Goal: Task Accomplishment & Management: Manage account settings

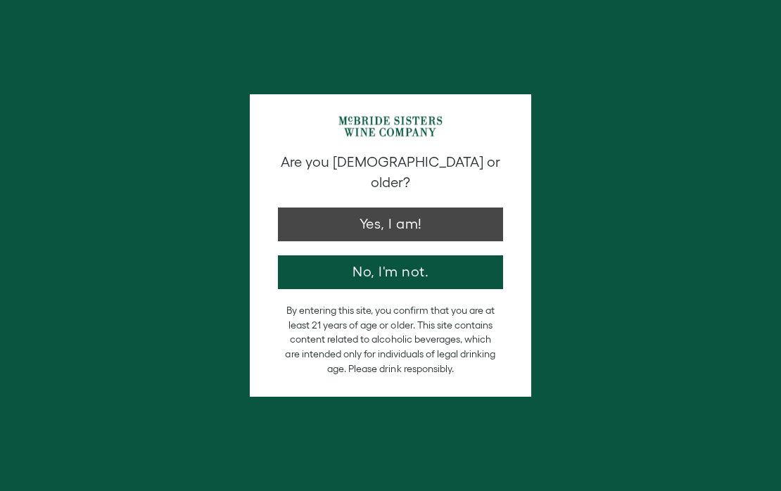
click at [379, 208] on button "Yes, I am!" at bounding box center [390, 225] width 225 height 34
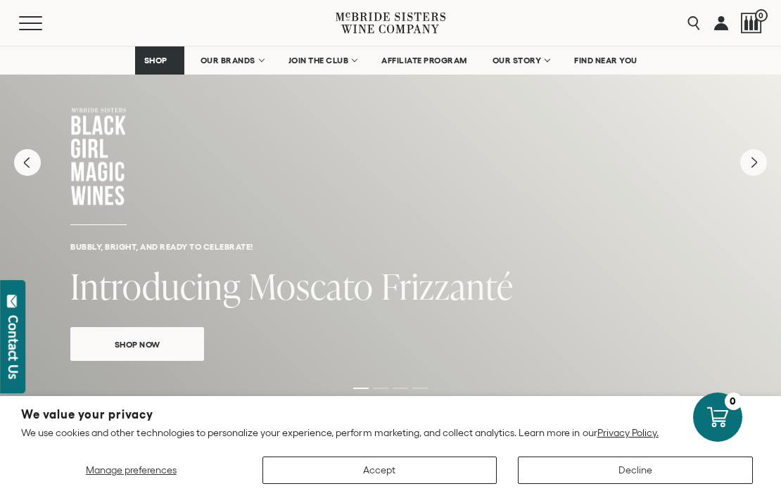
scroll to position [92, 0]
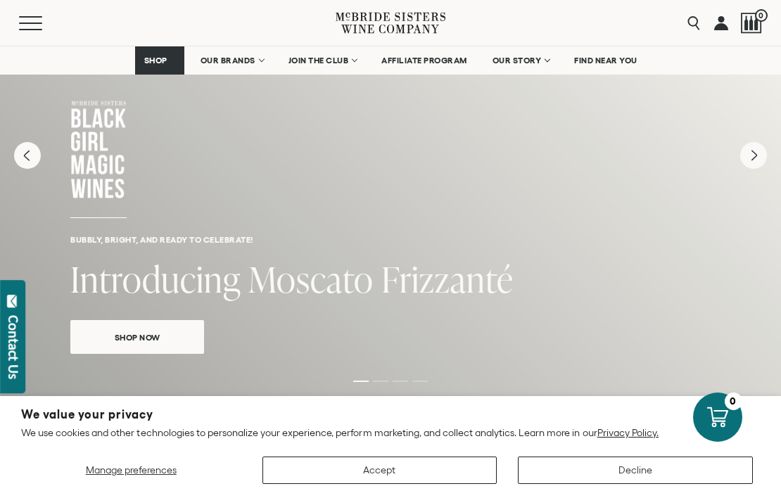
click at [379, 470] on button "Accept" at bounding box center [379, 470] width 235 height 27
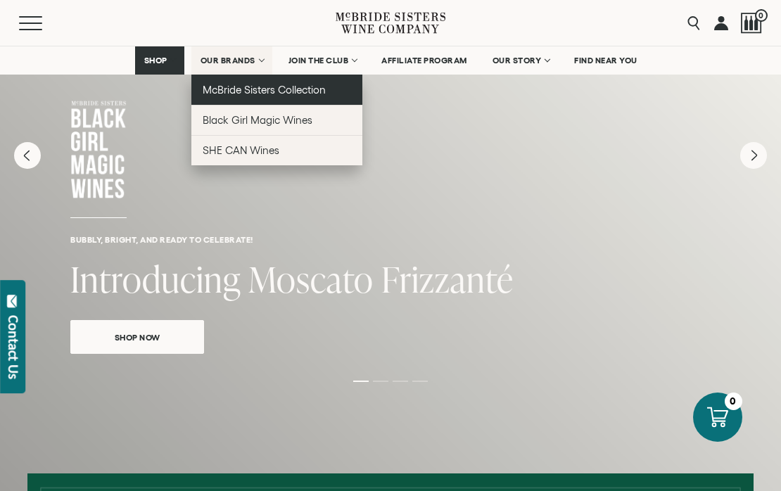
click at [233, 87] on span "McBride Sisters Collection" at bounding box center [265, 90] width 124 height 12
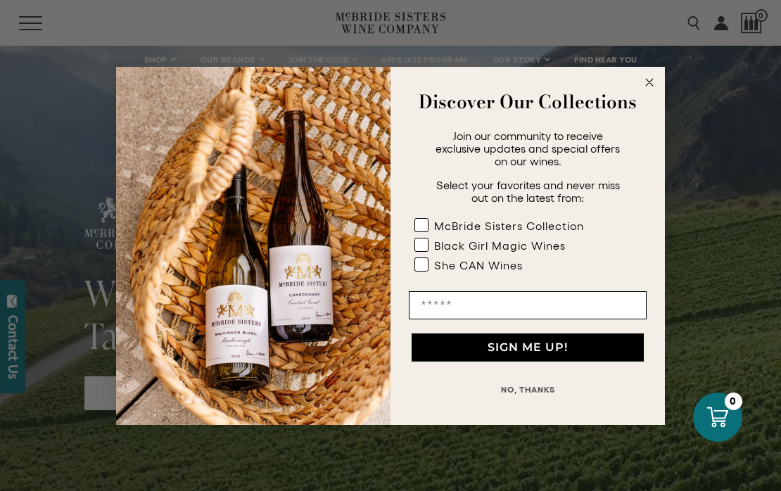
click at [653, 83] on circle "Close dialog" at bounding box center [650, 82] width 16 height 16
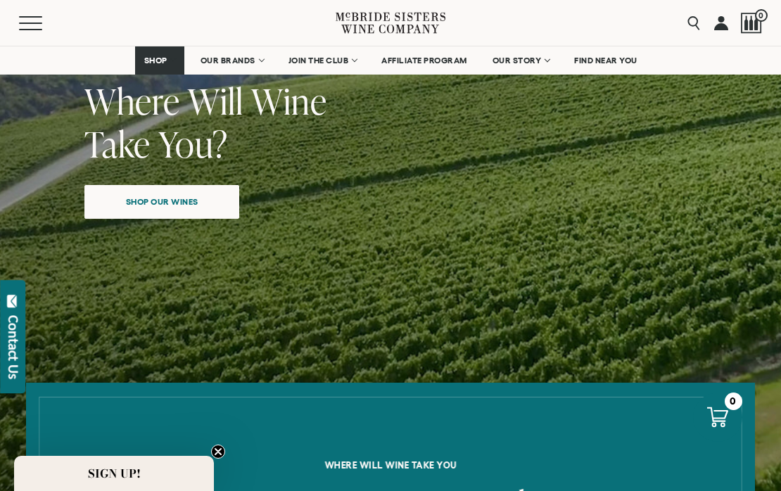
click at [220, 212] on link "Shop our wines" at bounding box center [161, 202] width 155 height 34
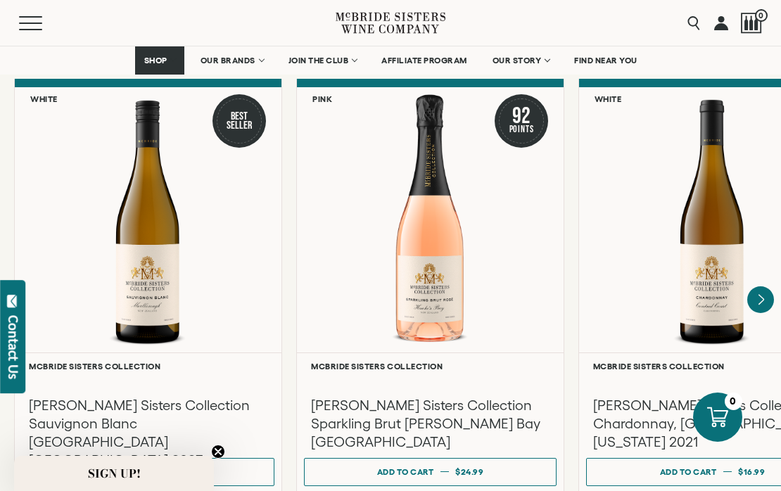
scroll to position [1197, 0]
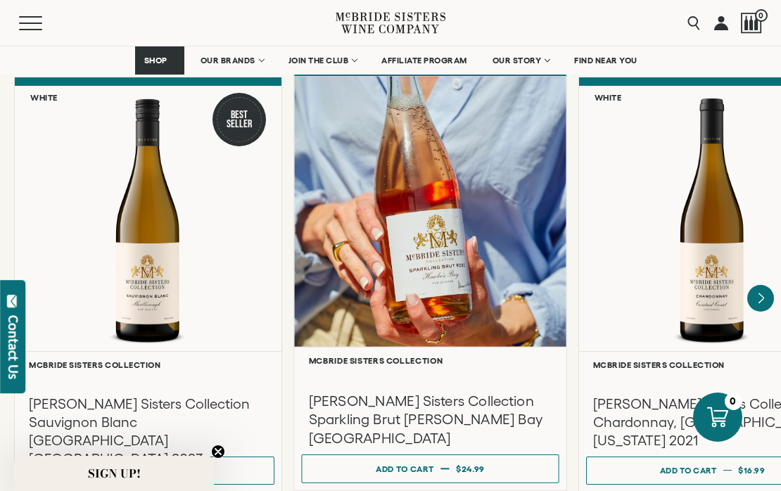
click at [476, 264] on div at bounding box center [430, 211] width 272 height 271
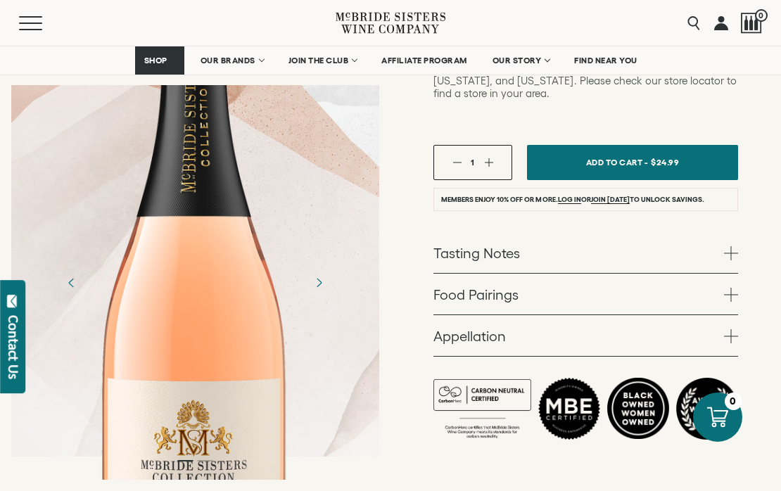
scroll to position [461, 0]
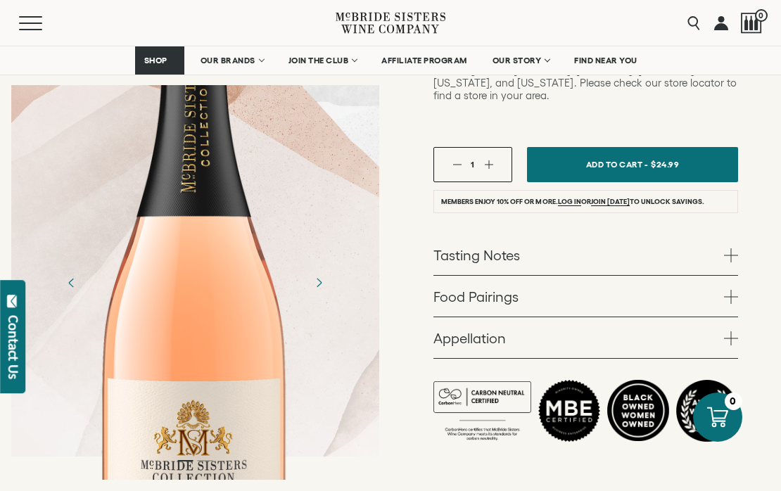
click at [510, 234] on link "Tasting Notes" at bounding box center [585, 254] width 305 height 41
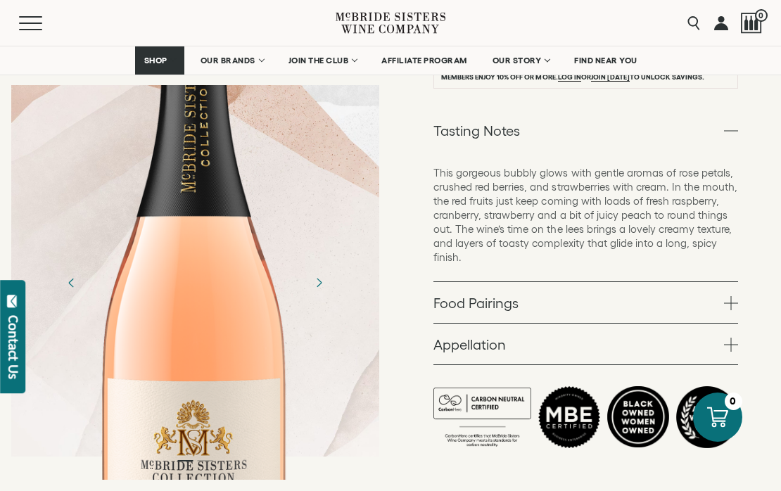
scroll to position [595, 0]
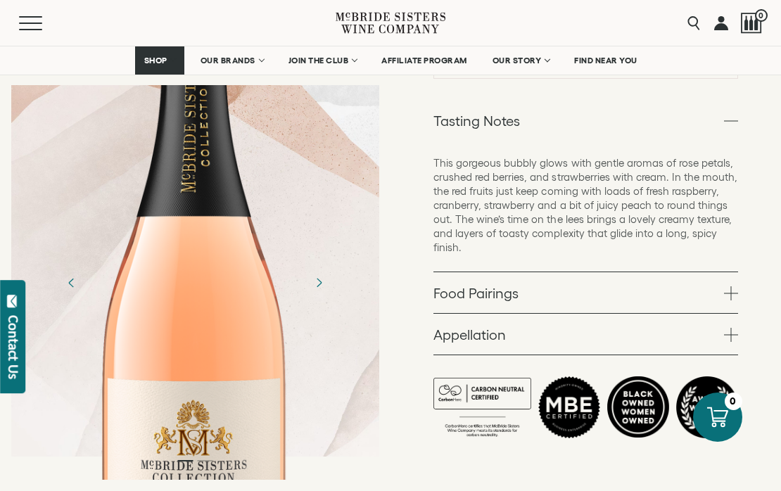
click at [503, 272] on link "Food Pairings" at bounding box center [585, 292] width 305 height 41
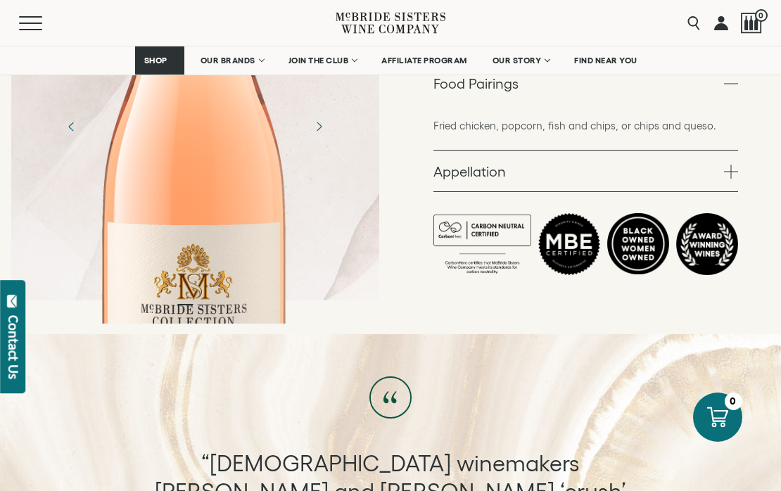
scroll to position [577, 0]
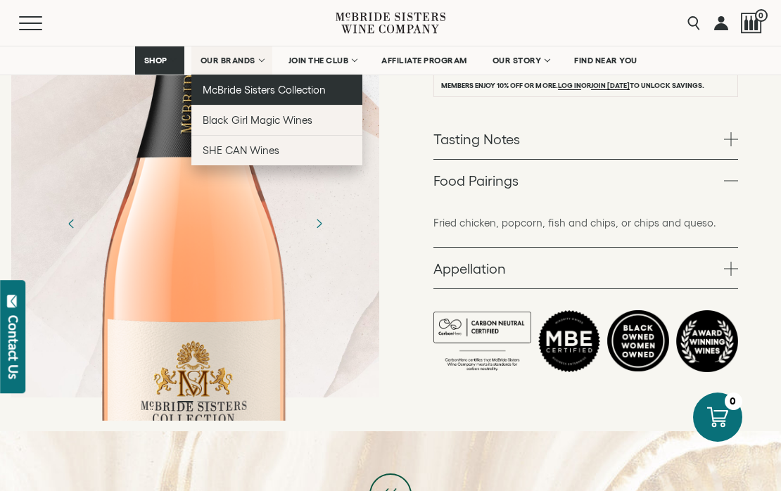
click at [229, 91] on span "McBride Sisters Collection" at bounding box center [265, 90] width 124 height 12
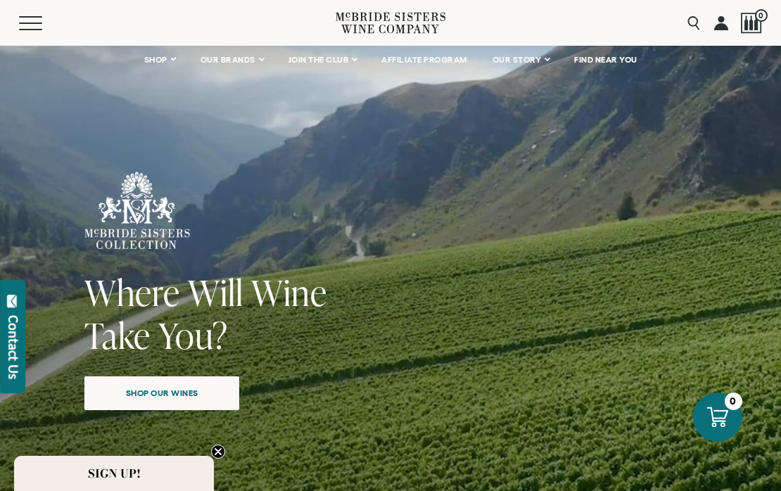
click at [165, 388] on span "Shop our wines" at bounding box center [162, 392] width 122 height 27
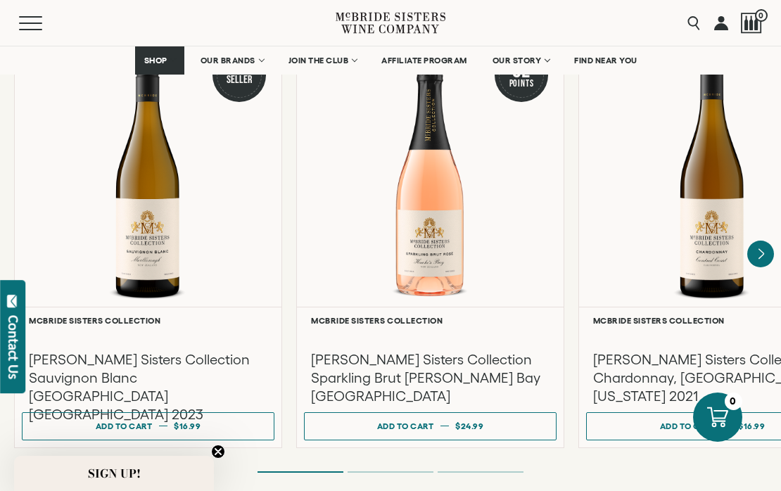
scroll to position [1240, 0]
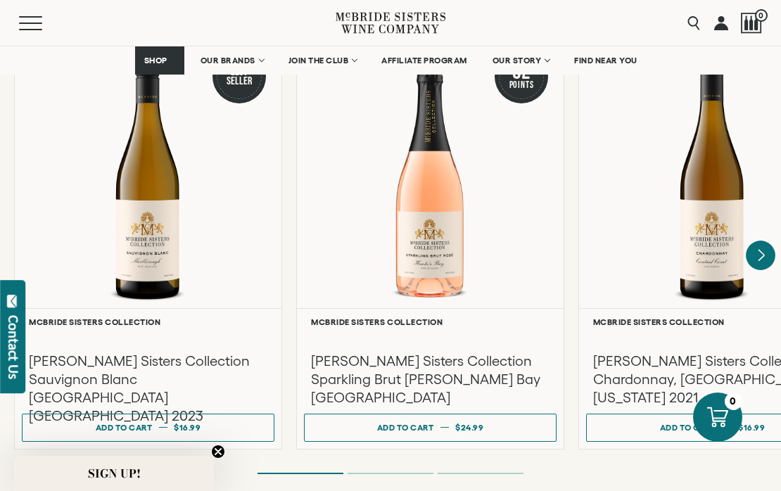
click at [762, 250] on icon "Next" at bounding box center [761, 255] width 6 height 11
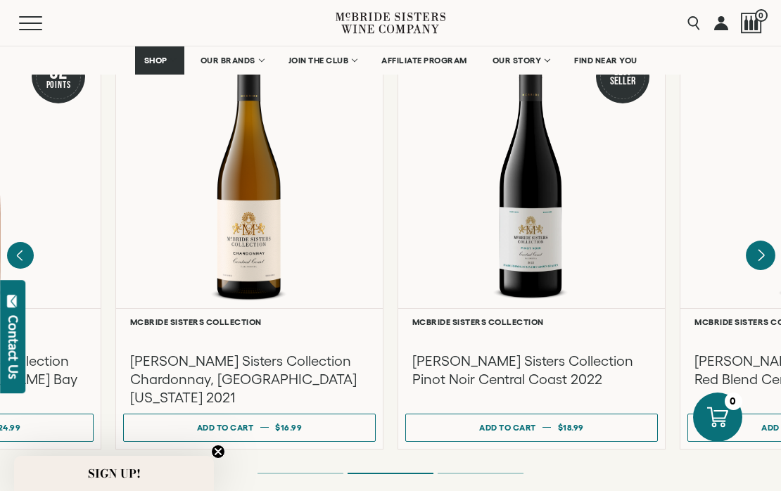
click at [763, 247] on icon "Next" at bounding box center [761, 256] width 30 height 30
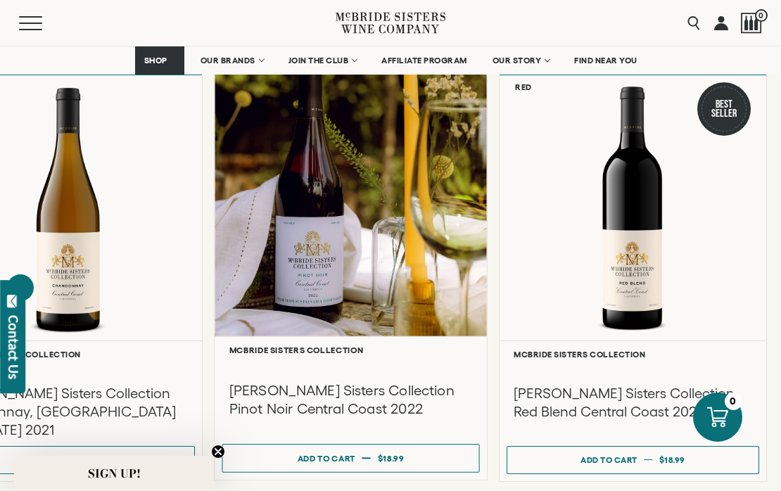
scroll to position [1207, 0]
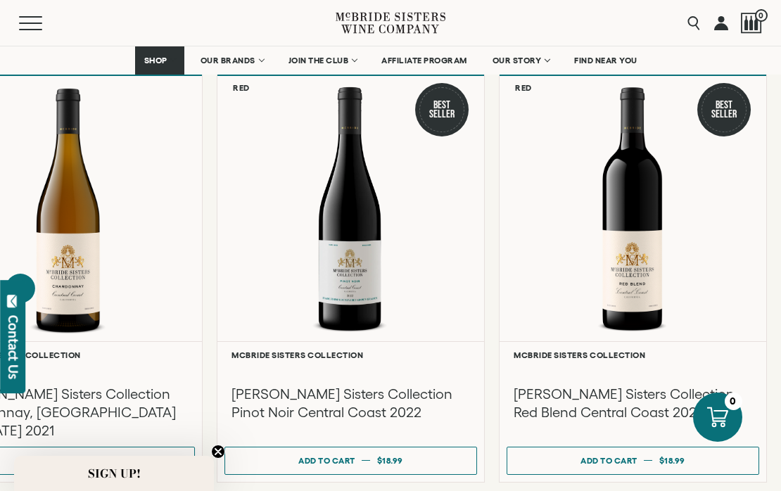
click at [23, 274] on icon "Previous" at bounding box center [21, 289] width 30 height 30
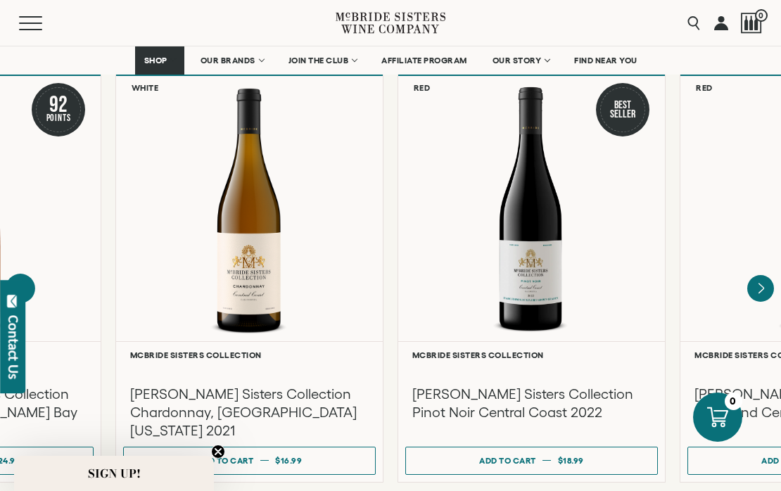
click at [23, 274] on icon "Previous" at bounding box center [21, 289] width 30 height 30
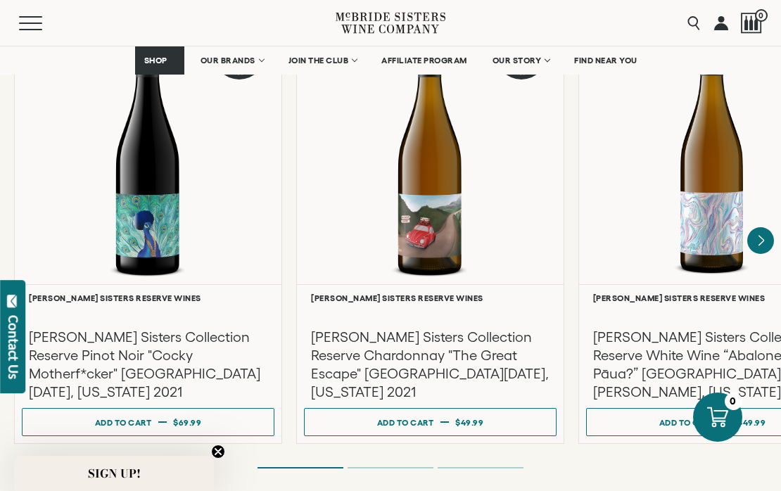
scroll to position [2454, 0]
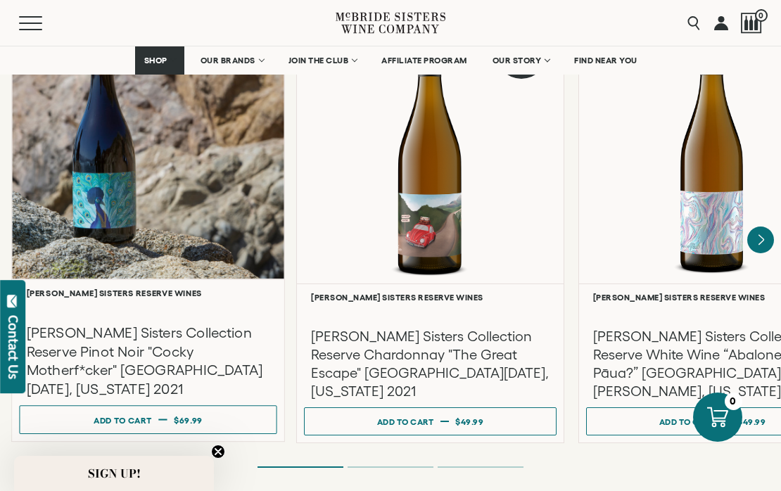
click at [154, 324] on h3 "[PERSON_NAME] Sisters Collection Reserve Pinot Noir "Cocky Motherf*cker" [GEOGR…" at bounding box center [148, 361] width 243 height 75
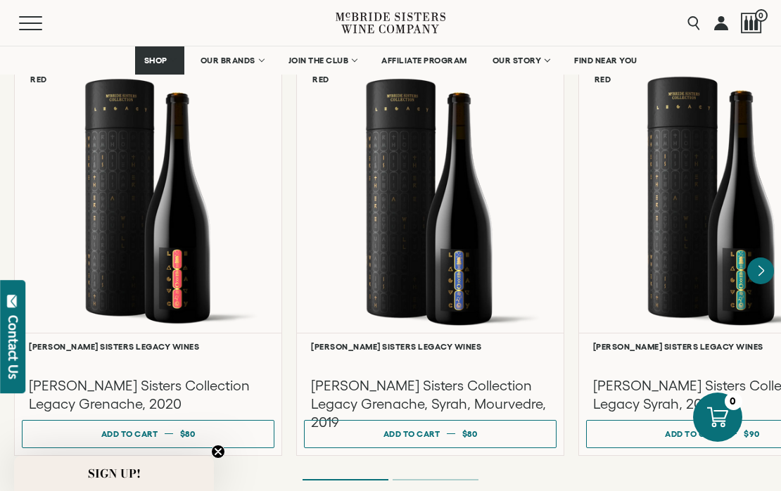
scroll to position [3705, 0]
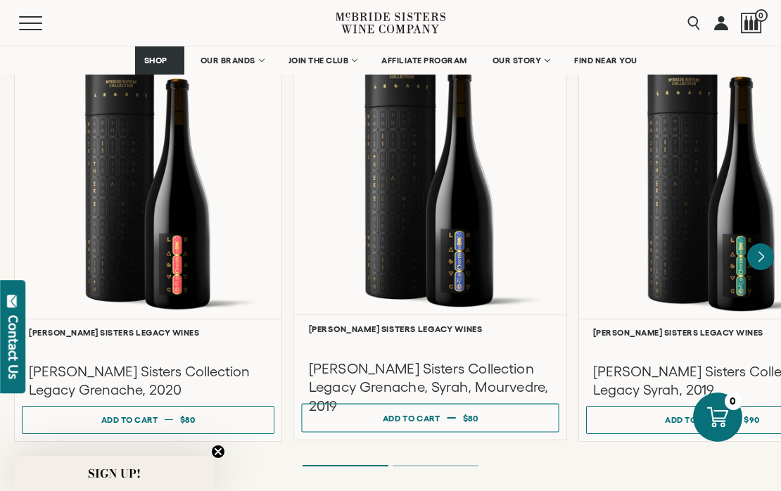
click at [431, 257] on div at bounding box center [430, 179] width 272 height 271
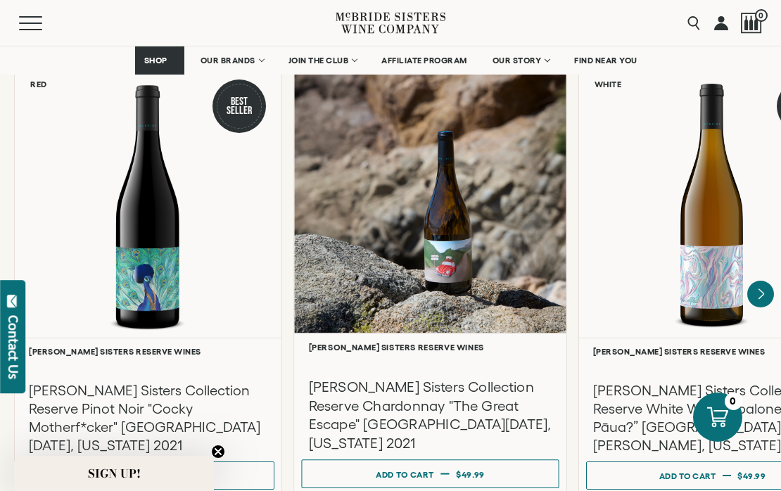
scroll to position [2399, 0]
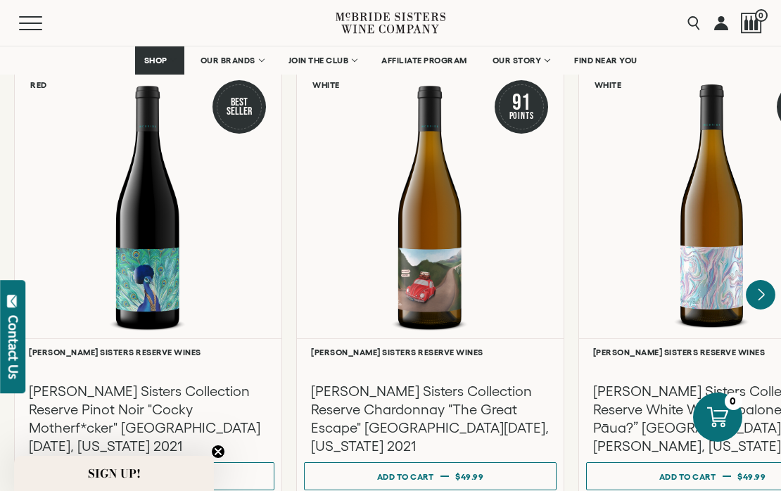
click at [763, 282] on icon "Next" at bounding box center [761, 295] width 30 height 30
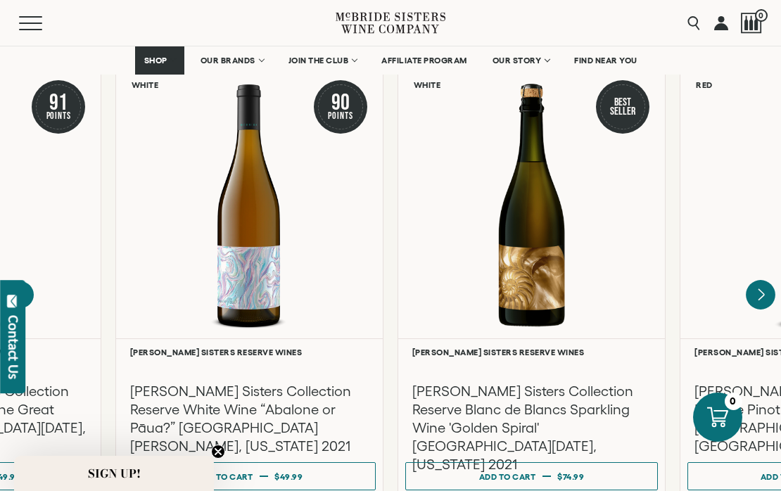
click at [763, 282] on icon "Next" at bounding box center [761, 295] width 30 height 30
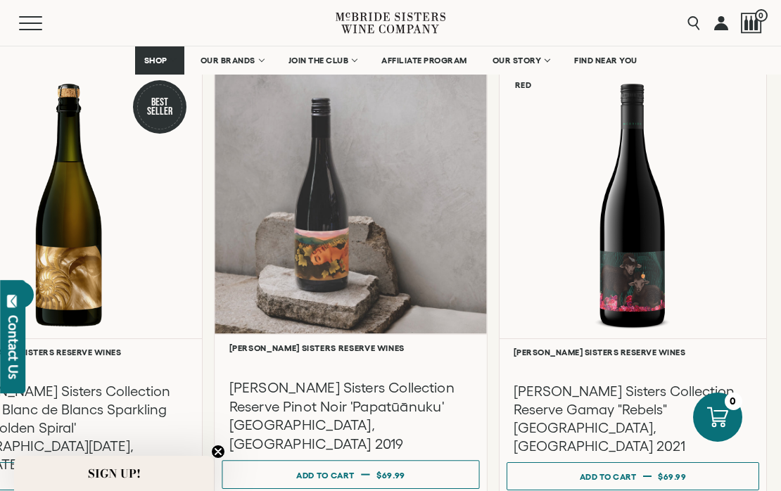
click at [344, 231] on div at bounding box center [351, 198] width 272 height 271
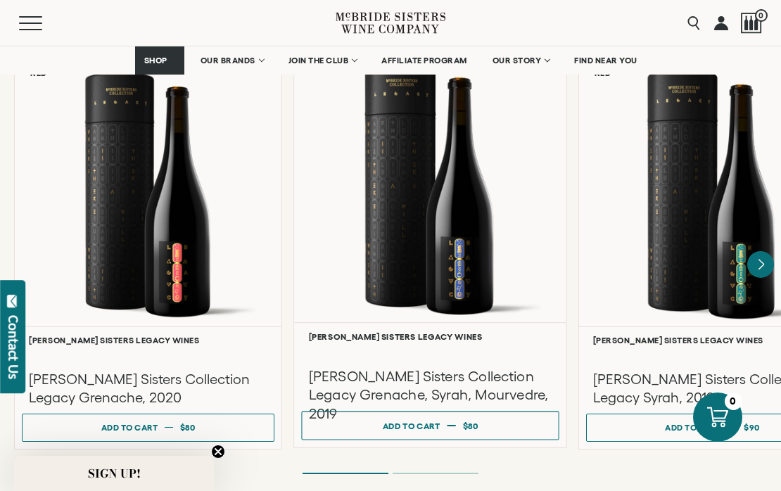
scroll to position [3694, 0]
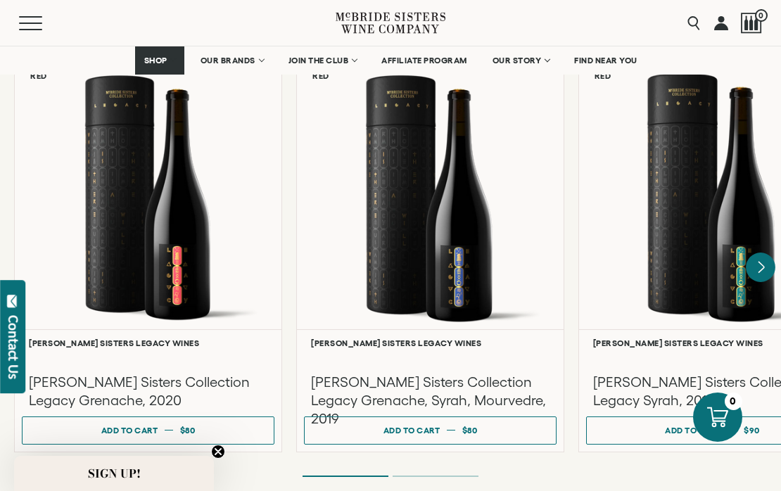
click at [763, 256] on icon "Next" at bounding box center [761, 268] width 30 height 30
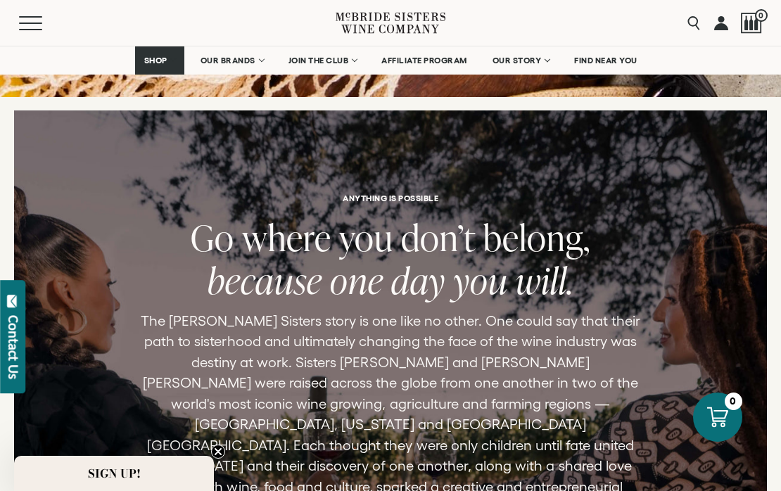
scroll to position [5362, 0]
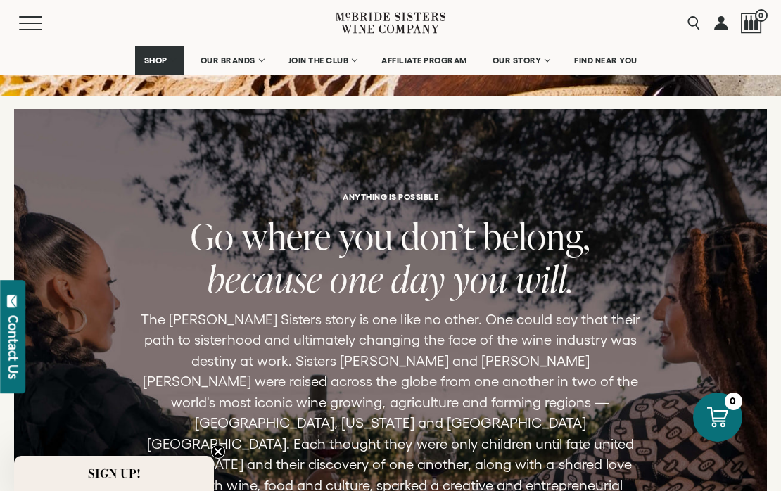
click at [724, 26] on link at bounding box center [721, 23] width 14 height 46
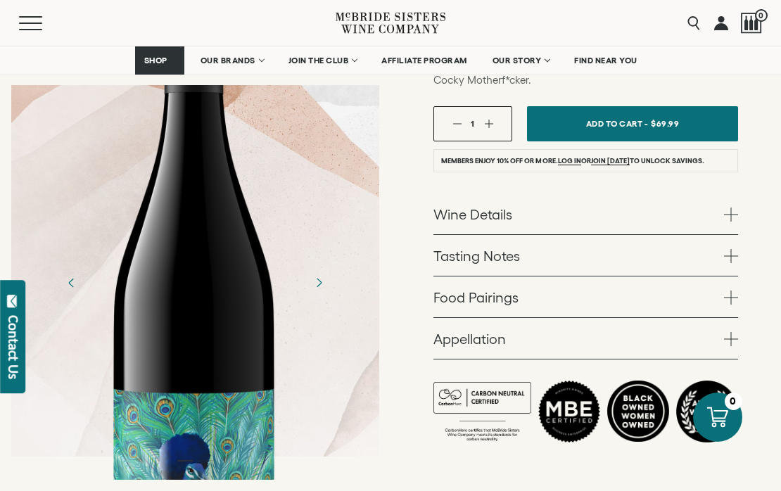
scroll to position [459, 0]
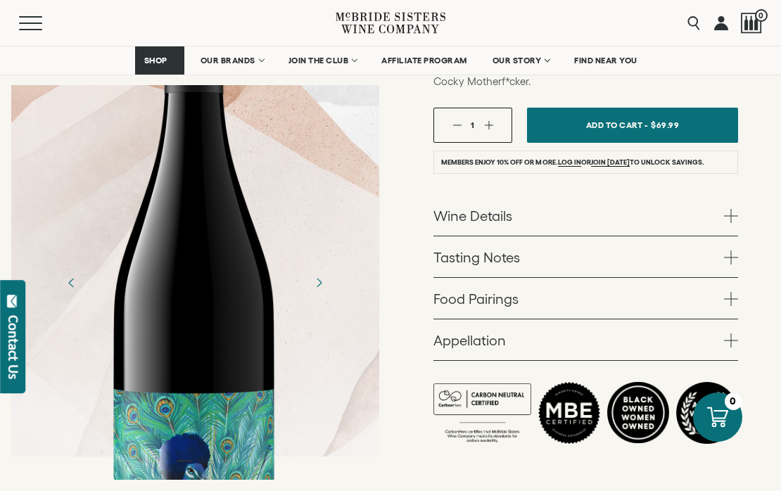
click at [733, 209] on span at bounding box center [731, 216] width 14 height 14
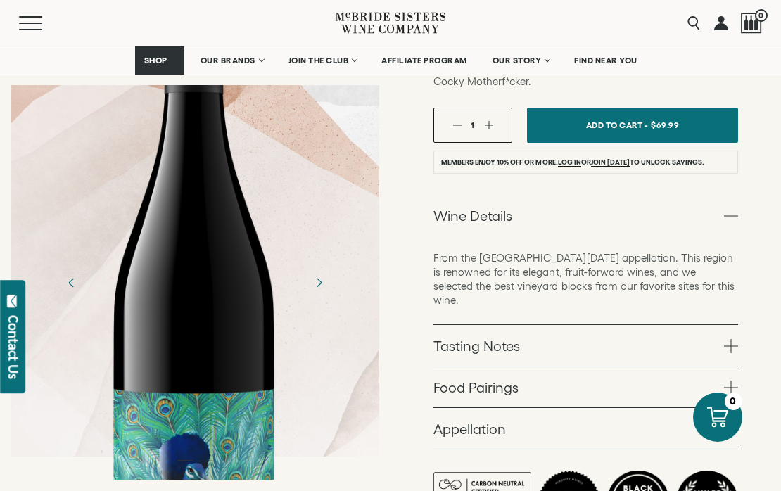
click at [726, 339] on span at bounding box center [731, 346] width 14 height 14
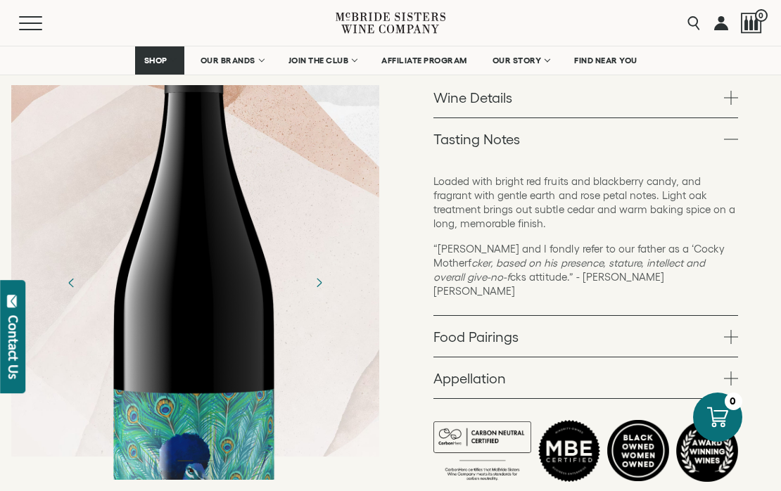
scroll to position [578, 0]
click at [727, 329] on span at bounding box center [731, 336] width 14 height 14
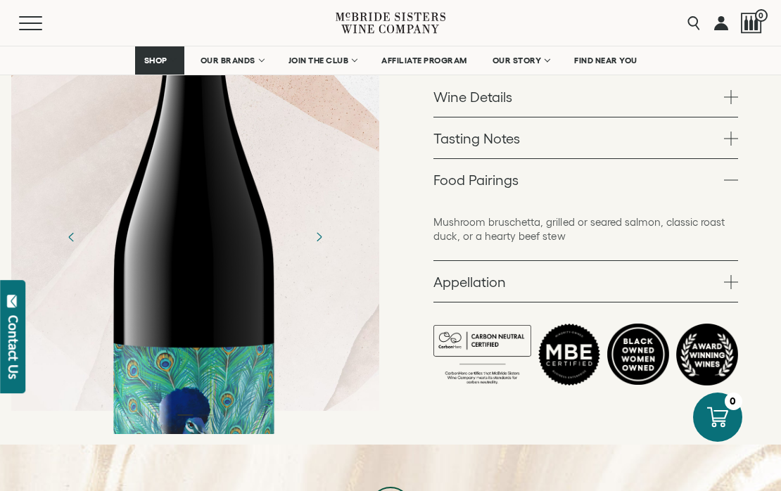
click at [725, 275] on span at bounding box center [731, 282] width 14 height 14
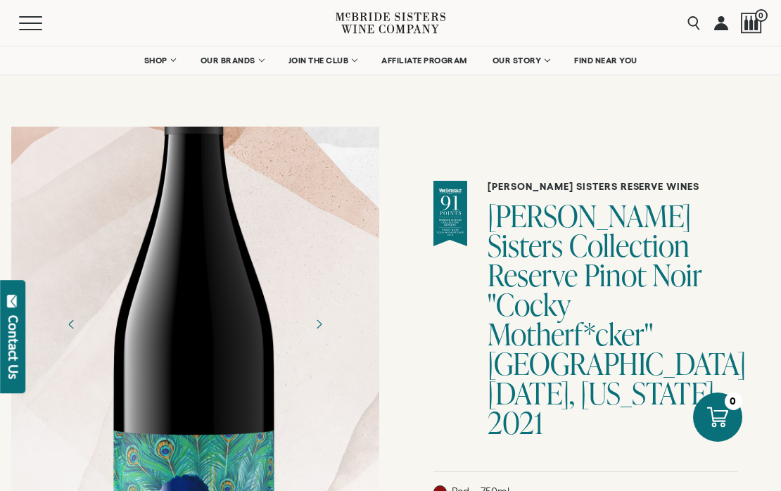
scroll to position [0, 0]
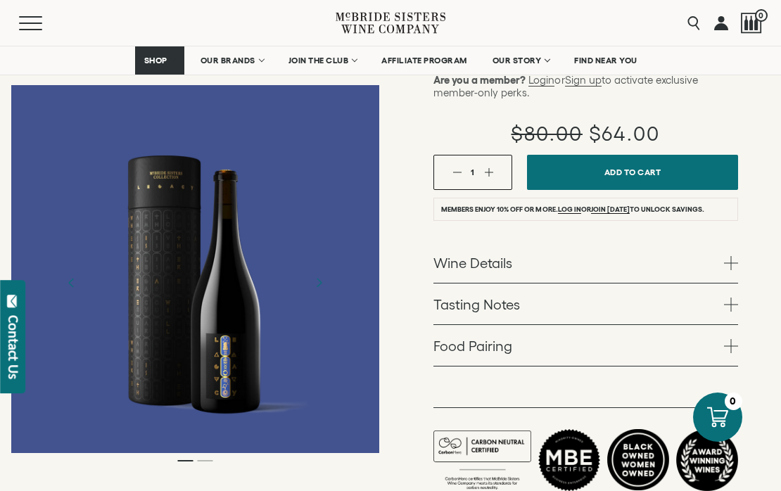
scroll to position [355, 0]
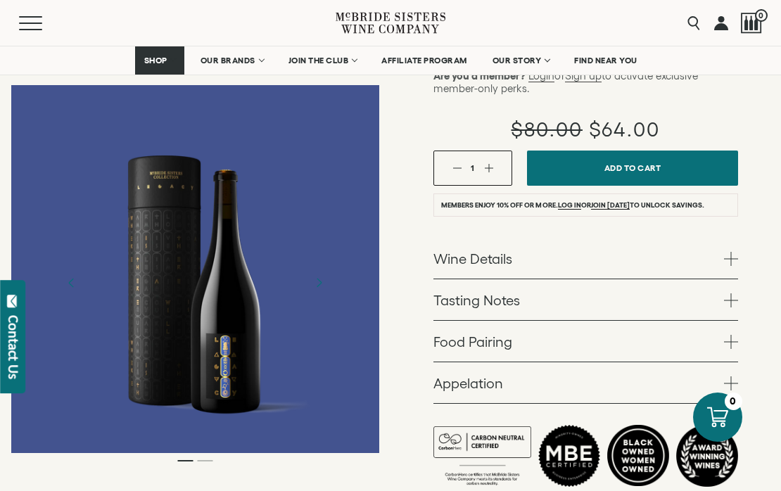
click at [728, 252] on span at bounding box center [731, 259] width 14 height 14
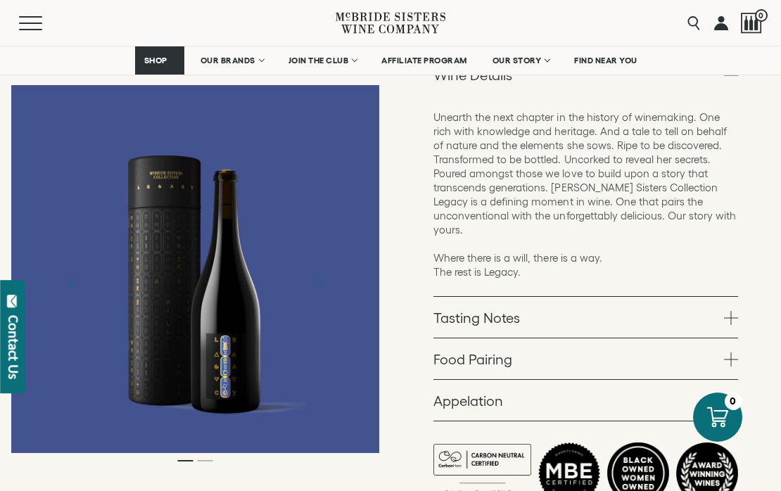
scroll to position [540, 0]
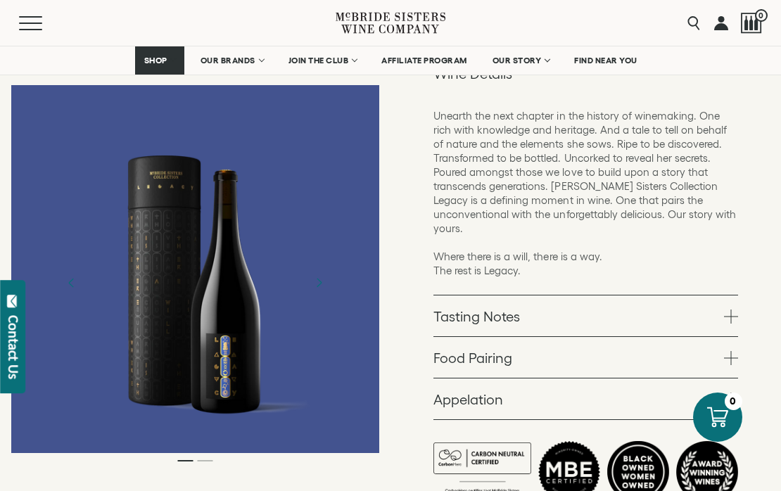
click at [731, 310] on span at bounding box center [731, 317] width 14 height 14
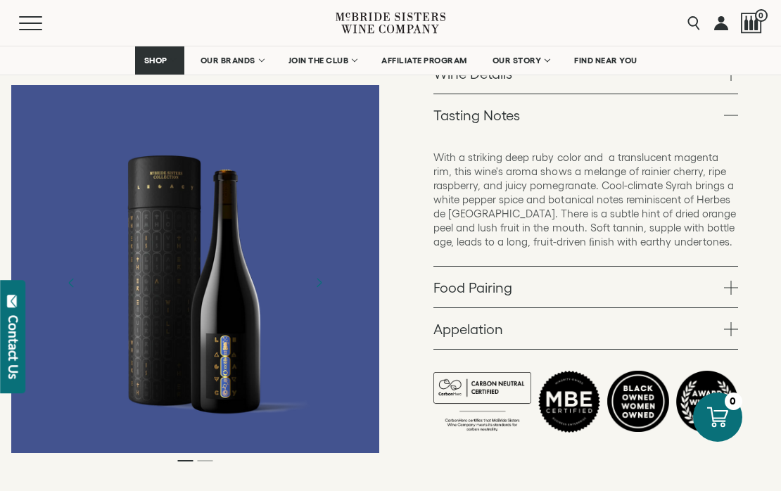
click at [732, 281] on span at bounding box center [731, 288] width 14 height 14
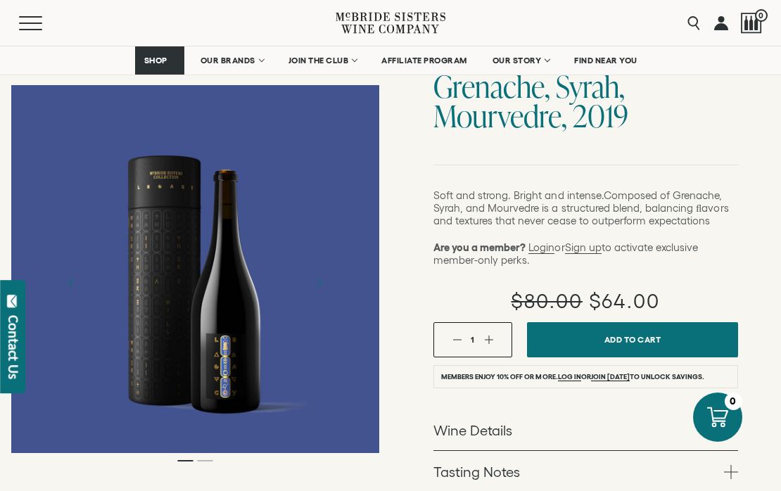
scroll to position [179, 0]
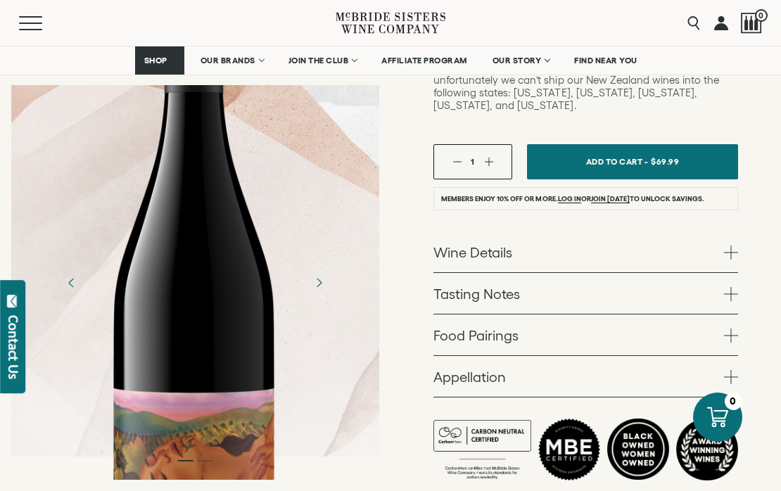
scroll to position [571, 0]
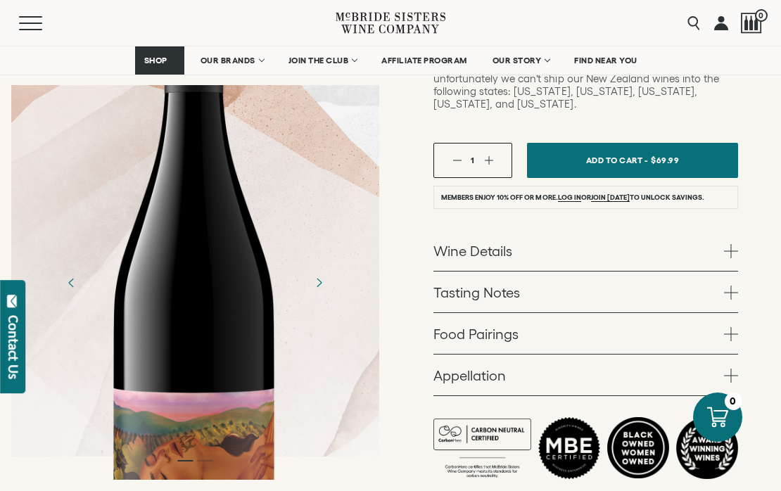
click at [642, 230] on link "Wine Details" at bounding box center [585, 250] width 305 height 41
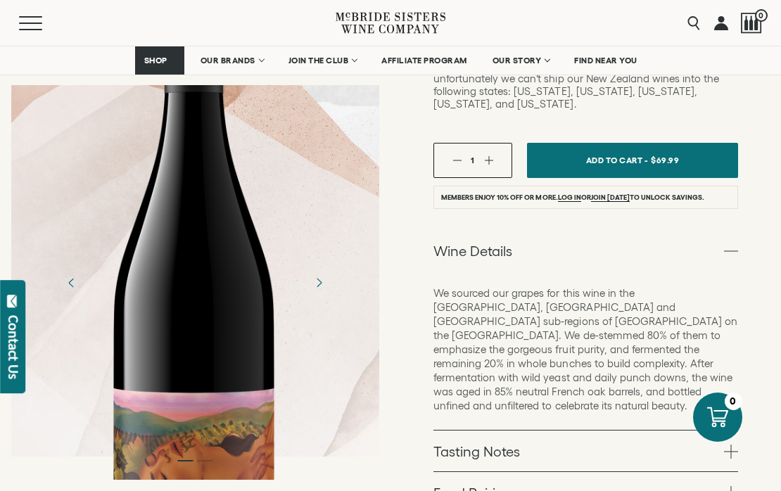
click at [643, 230] on link "Wine Details" at bounding box center [585, 250] width 305 height 41
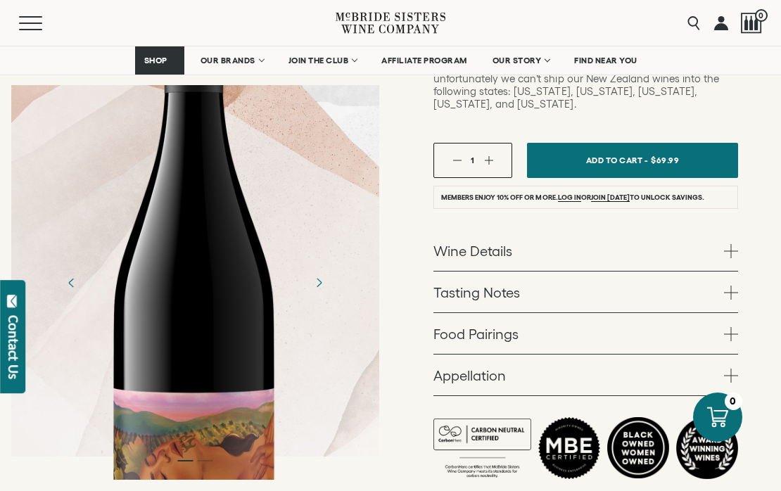
click at [632, 272] on link "Tasting Notes" at bounding box center [585, 292] width 305 height 41
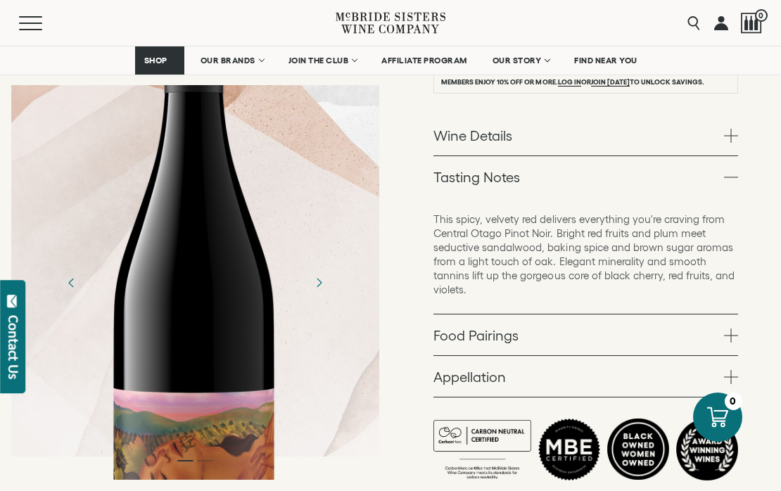
scroll to position [689, 0]
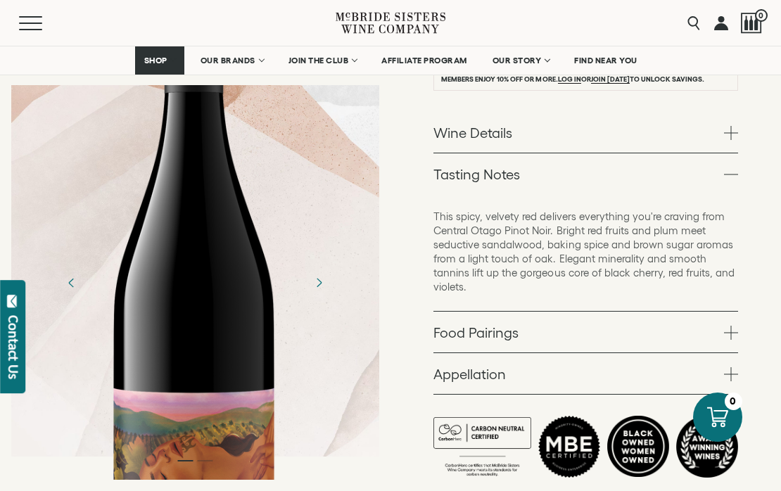
click at [731, 326] on span at bounding box center [731, 333] width 14 height 14
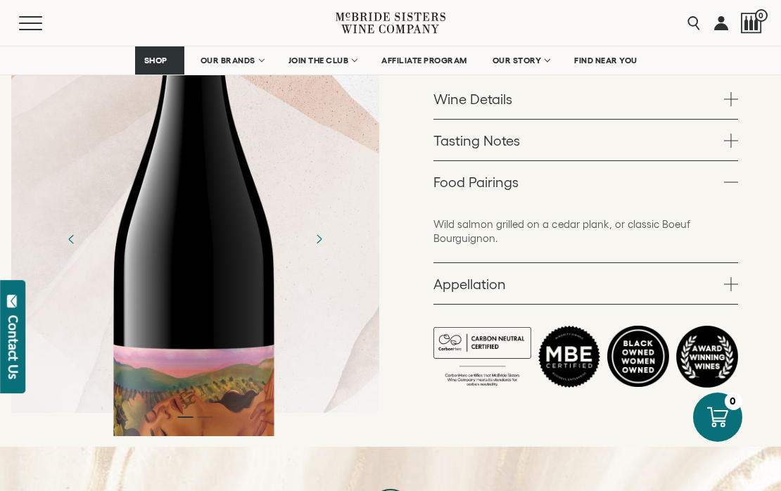
scroll to position [723, 0]
click at [321, 226] on icon "Next" at bounding box center [318, 238] width 25 height 25
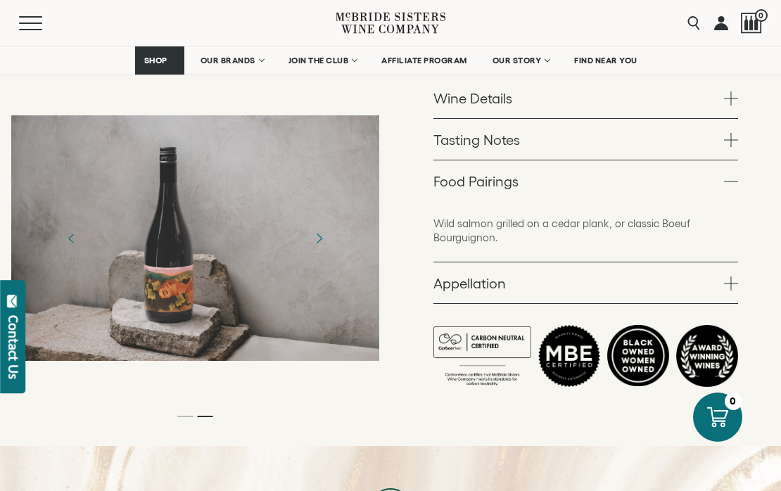
click at [321, 226] on icon "Next" at bounding box center [318, 238] width 25 height 25
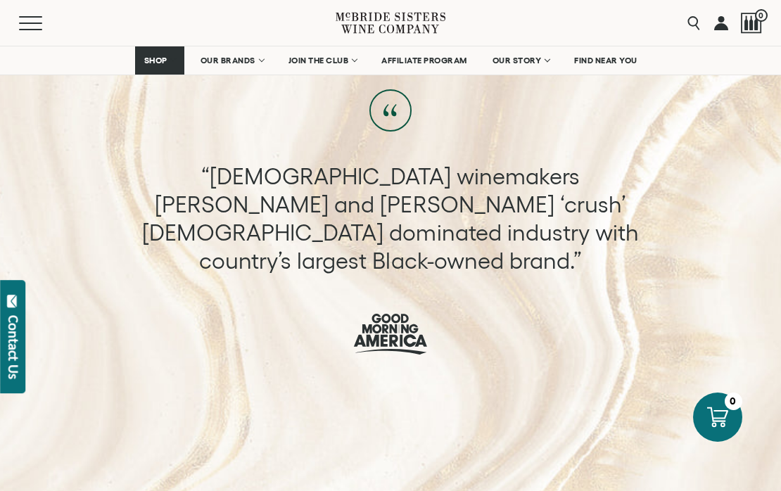
scroll to position [1128, 0]
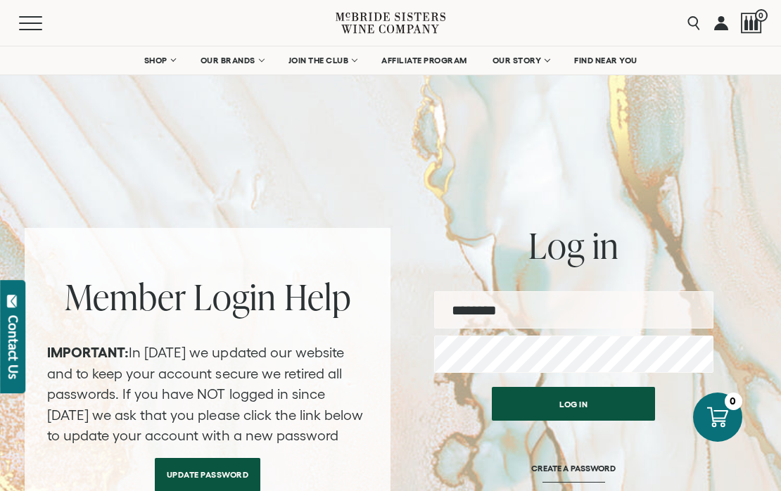
type input "**********"
click at [573, 404] on button "Log in" at bounding box center [573, 404] width 163 height 34
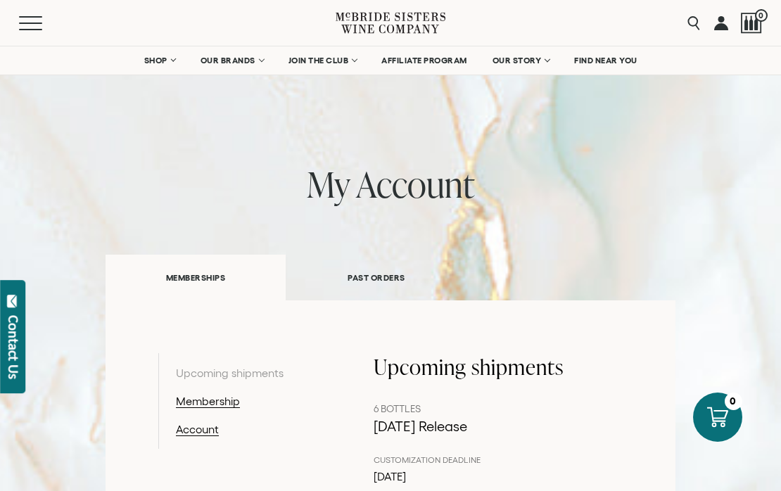
scroll to position [19, 0]
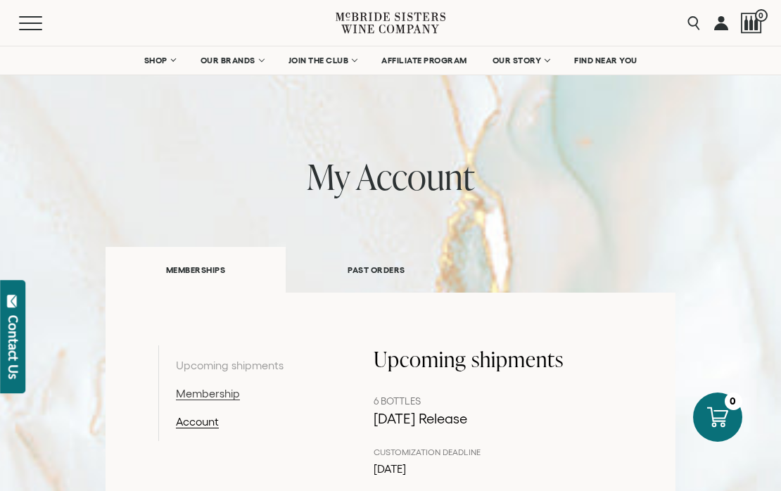
click at [218, 393] on link "Membership" at bounding box center [249, 393] width 146 height 17
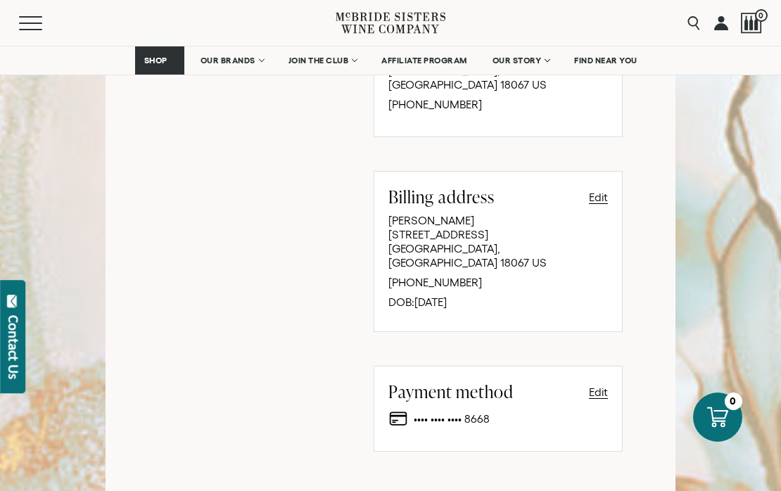
scroll to position [884, 0]
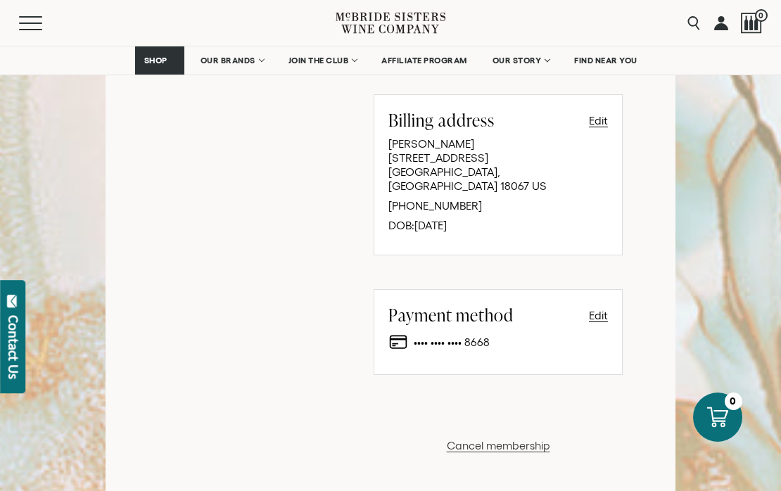
click at [476, 437] on button "Cancel membership" at bounding box center [498, 445] width 103 height 17
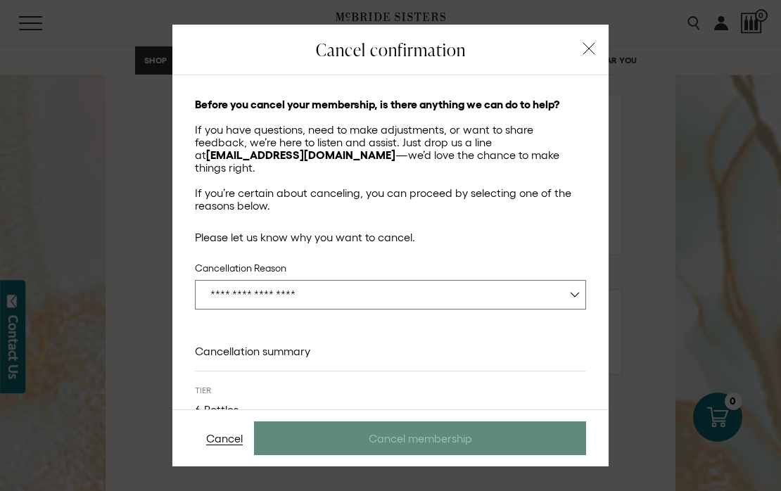
select select "**********"
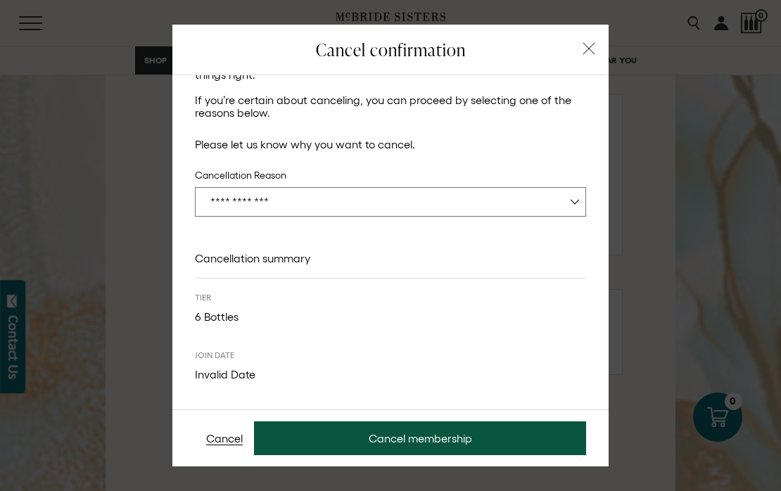
scroll to position [92, 0]
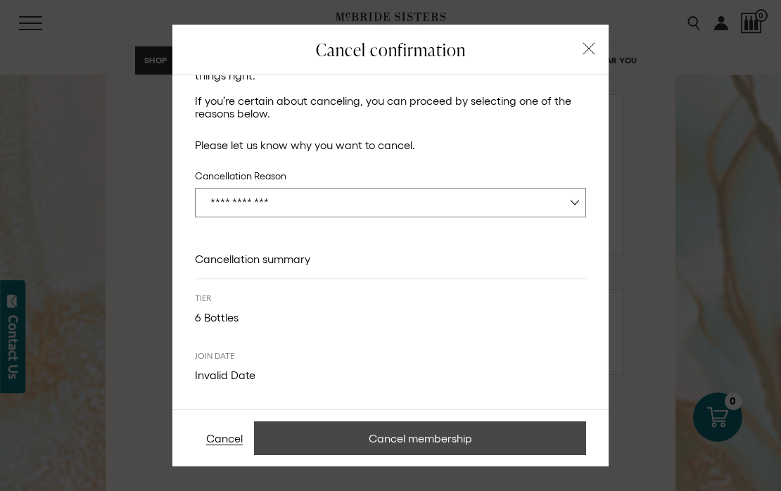
click at [417, 438] on button "Cancel membership" at bounding box center [420, 438] width 332 height 34
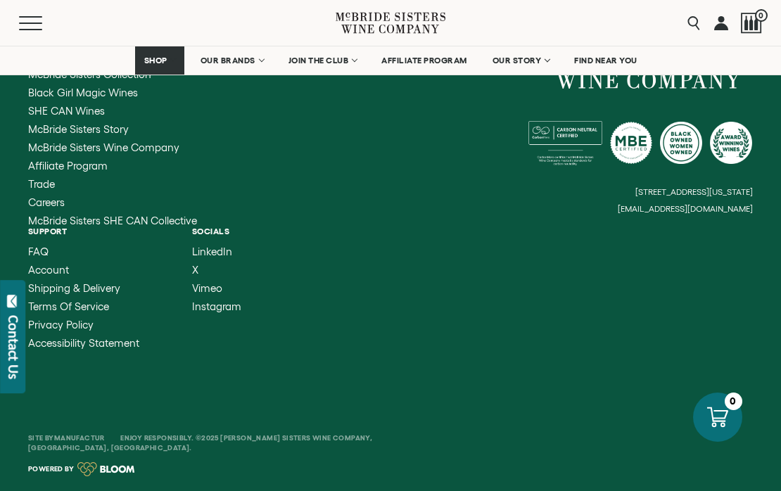
scroll to position [736, 0]
